Goal: Information Seeking & Learning: Learn about a topic

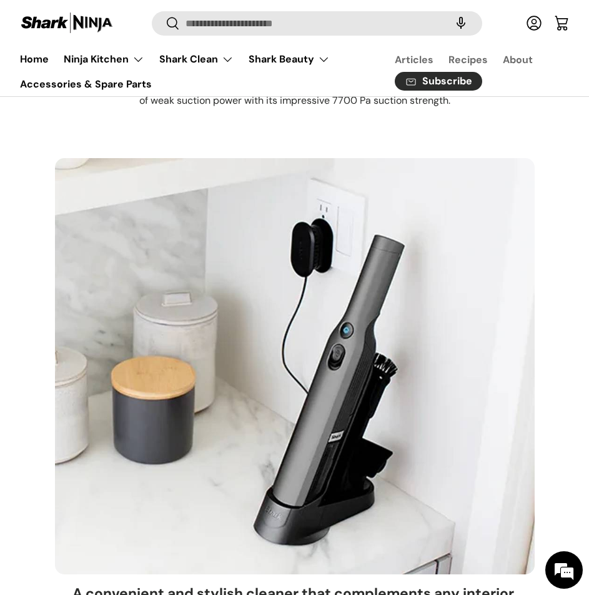
scroll to position [2811, 0]
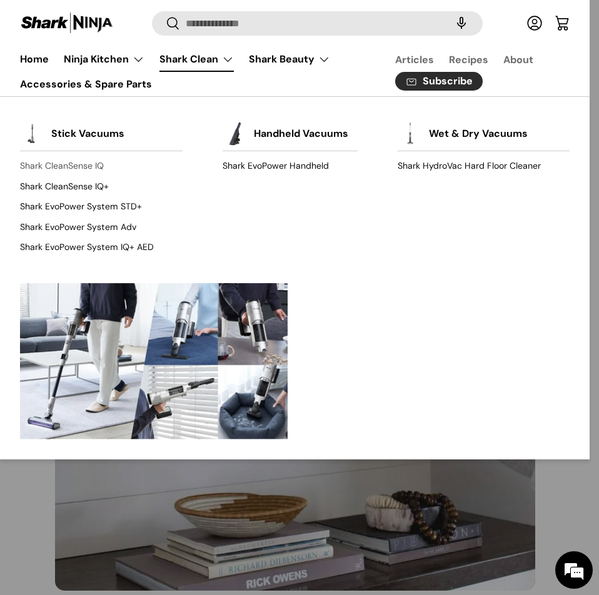
click at [39, 165] on link "Shark CleanSense IQ" at bounding box center [101, 166] width 162 height 20
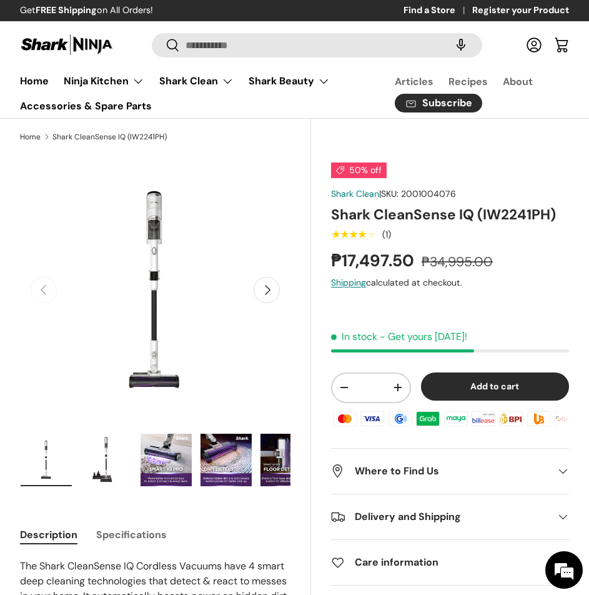
click at [274, 291] on button "Next" at bounding box center [267, 290] width 26 height 26
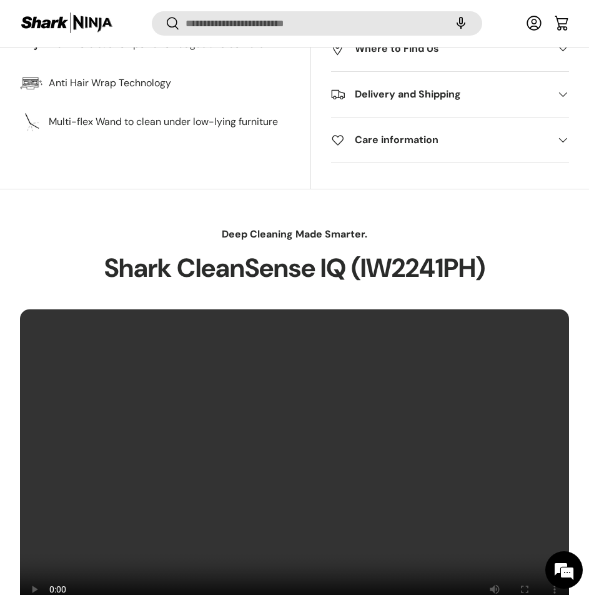
scroll to position [872, 0]
